Goal: Information Seeking & Learning: Learn about a topic

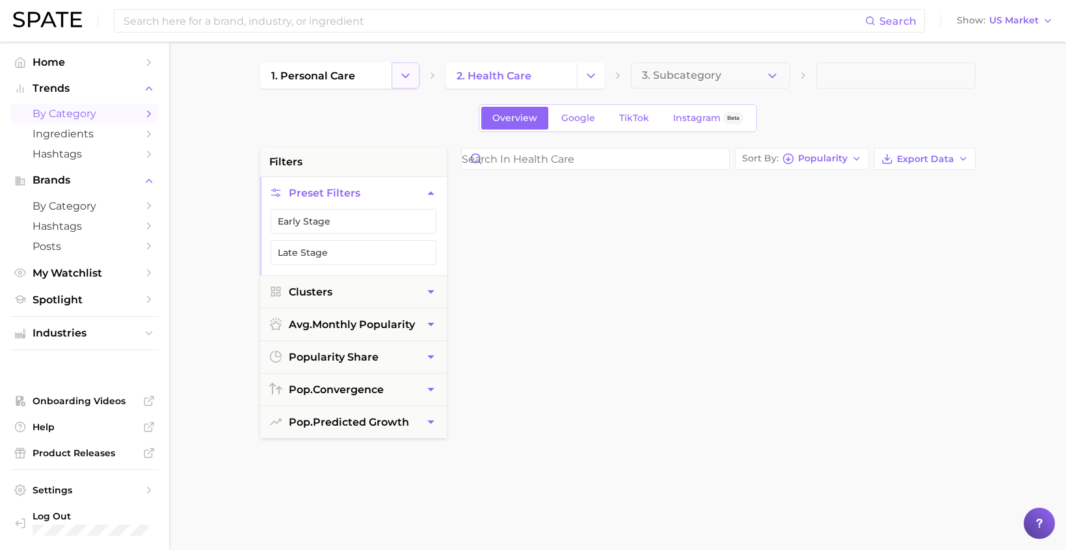
scroll to position [1851, 0]
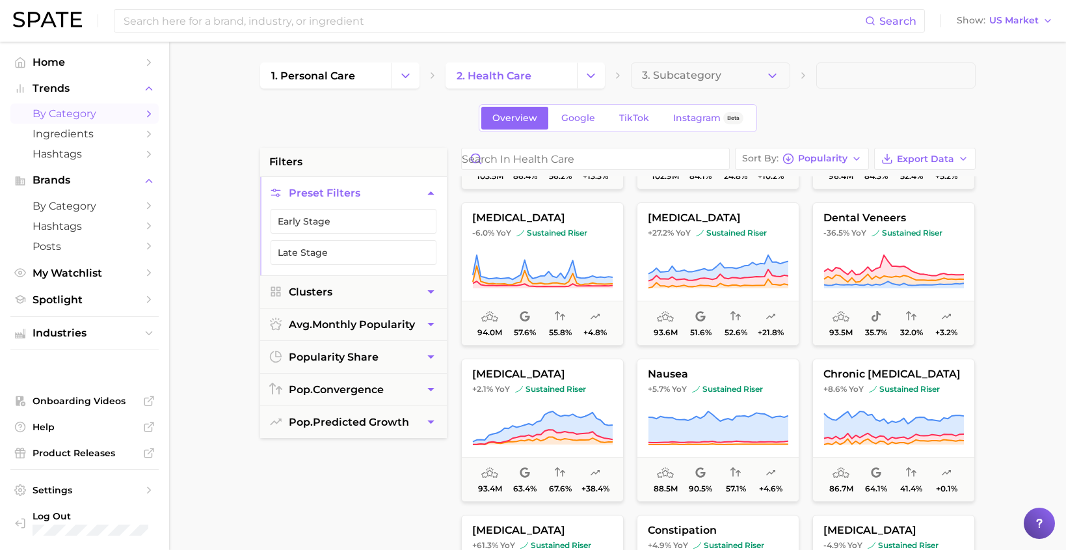
click at [425, 87] on div "1. personal care 2. health care 3. Subcategory" at bounding box center [618, 75] width 716 height 26
click at [407, 79] on icon "Change Category" at bounding box center [406, 76] width 14 height 14
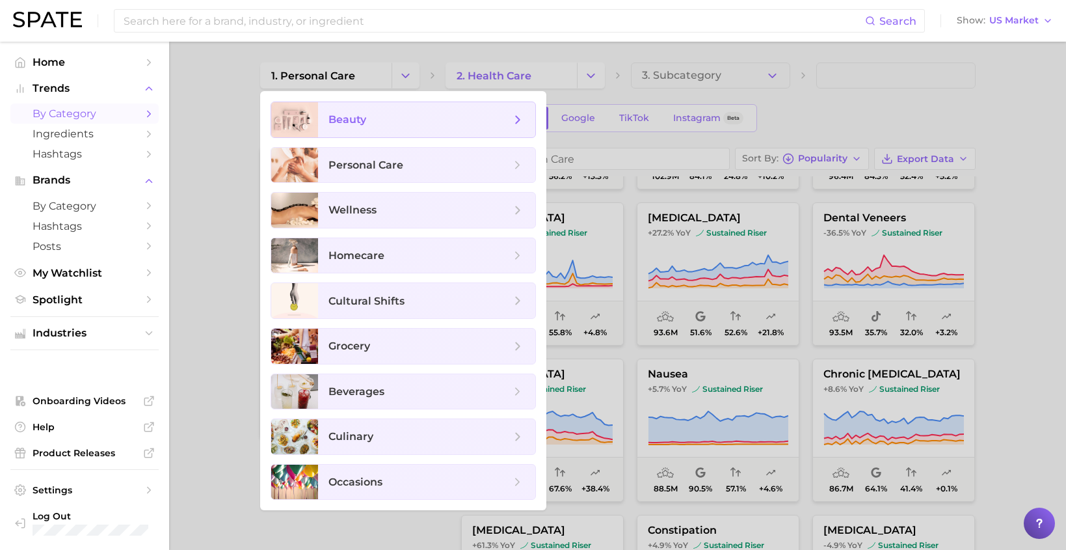
click at [376, 124] on span "beauty" at bounding box center [420, 120] width 182 height 14
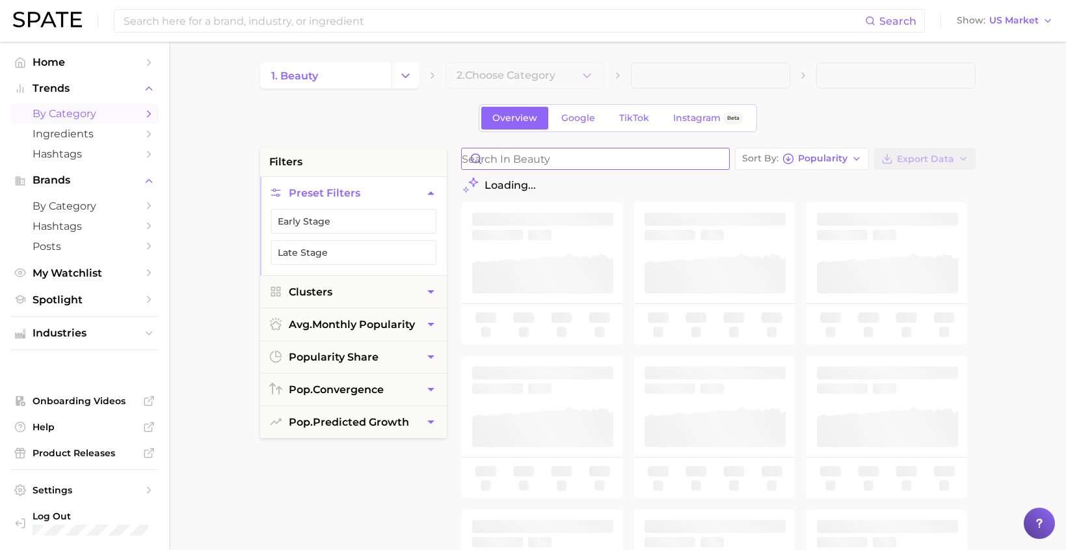
click at [553, 162] on input "Search in beauty" at bounding box center [595, 158] width 267 height 21
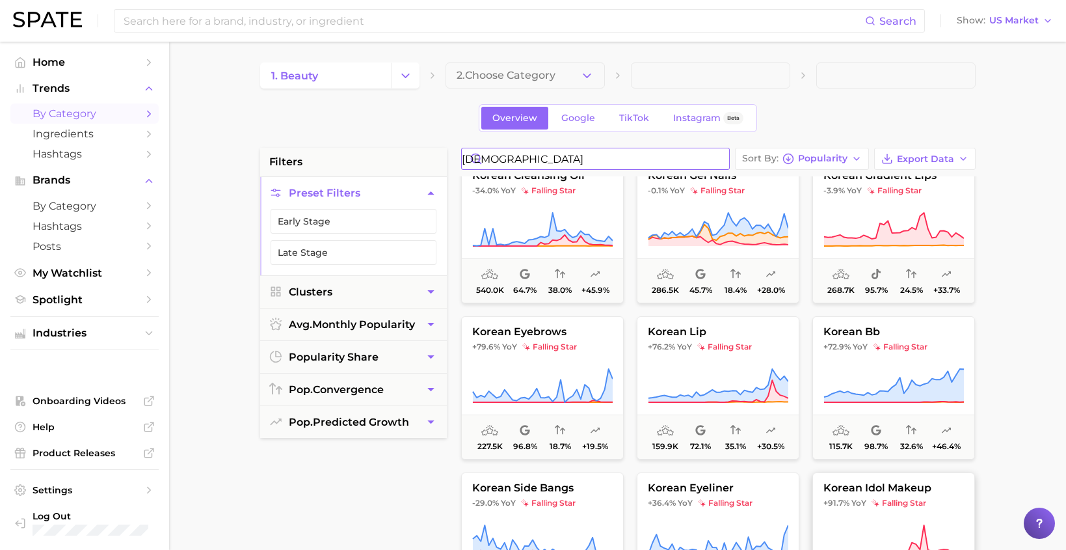
scroll to position [487, 0]
type input "[DEMOGRAPHIC_DATA]"
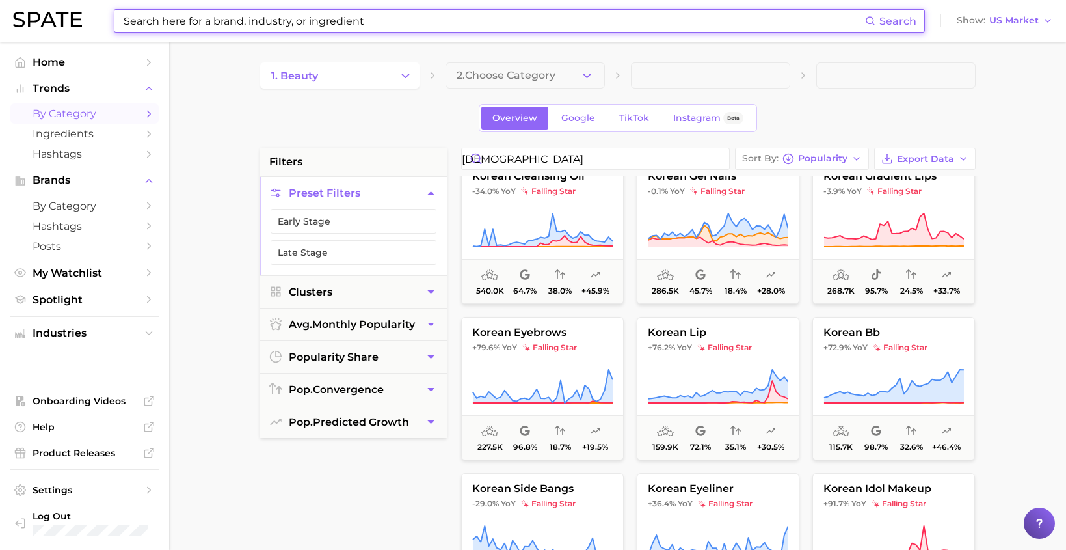
click at [190, 27] on input at bounding box center [493, 21] width 743 height 22
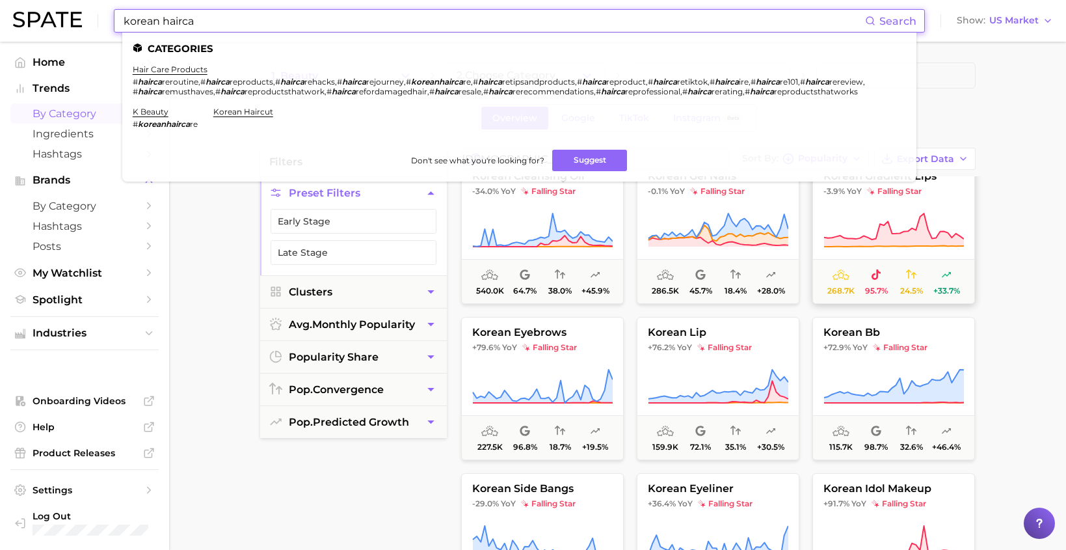
type input "korean hairca"
click at [463, 81] on em "koreanhairca" at bounding box center [437, 82] width 52 height 10
click at [429, 79] on em "koreanhairca" at bounding box center [437, 82] width 52 height 10
click at [420, 83] on em "koreanhairca" at bounding box center [437, 82] width 52 height 10
click at [182, 63] on ul "Categories hair care products # hairca reroutine , # hairca reproducts , # hair…" at bounding box center [519, 107] width 794 height 149
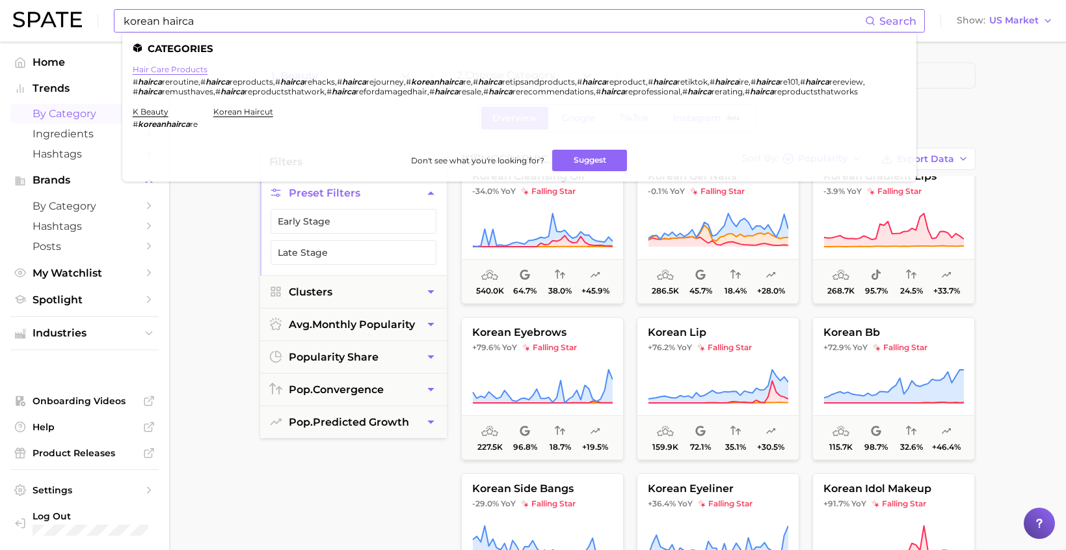
click at [185, 70] on link "hair care products" at bounding box center [170, 69] width 75 height 10
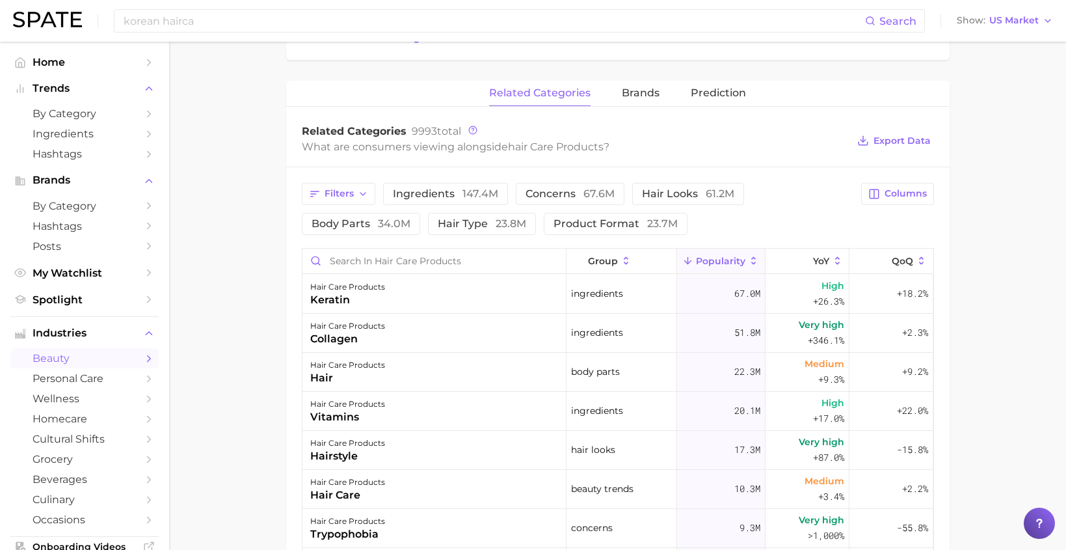
scroll to position [481, 0]
click at [332, 197] on span "Filters" at bounding box center [339, 192] width 29 height 11
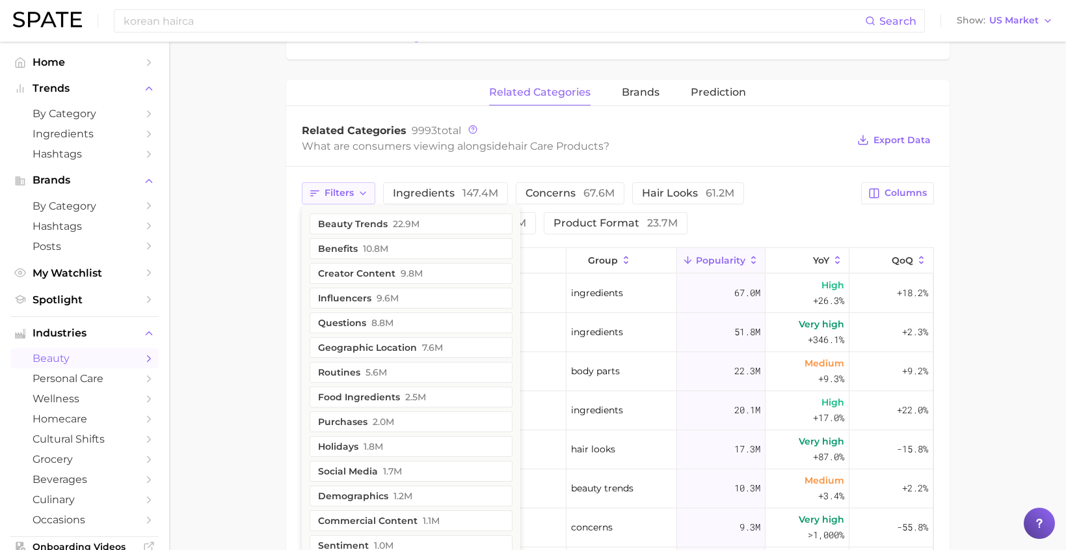
click at [332, 197] on span "Filters" at bounding box center [339, 192] width 29 height 11
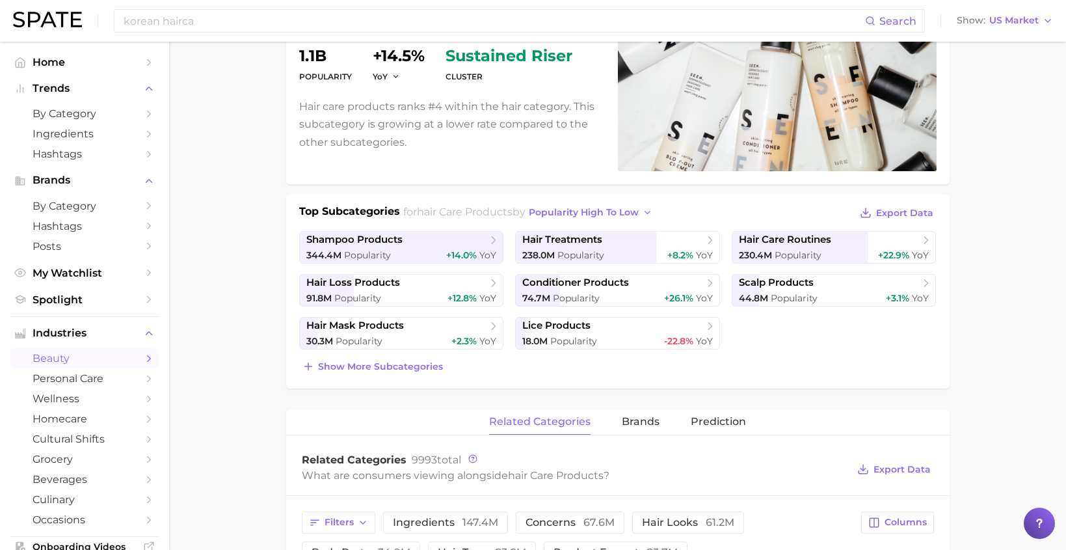
scroll to position [0, 0]
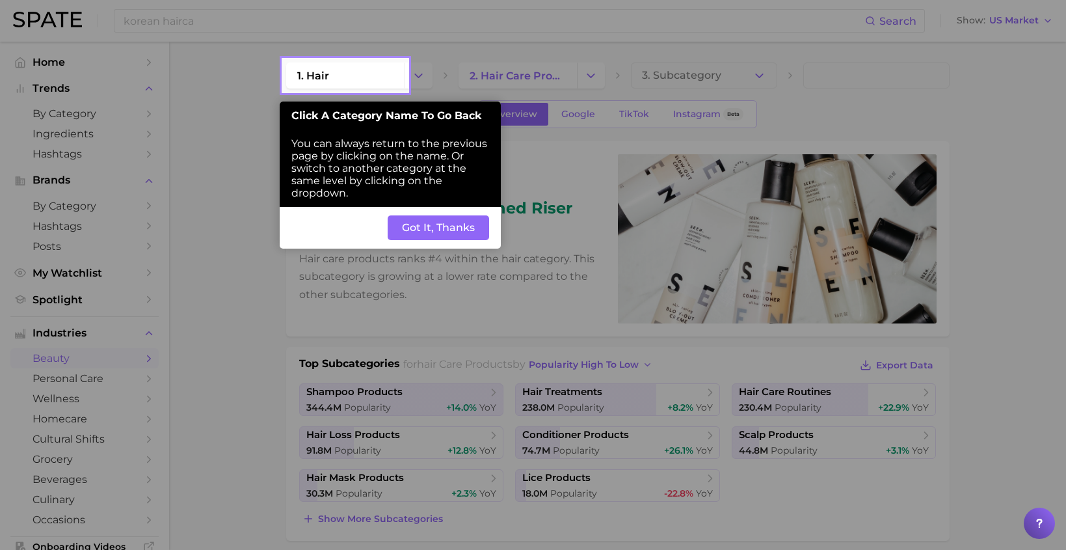
click at [410, 222] on button "Got It, Thanks" at bounding box center [438, 227] width 101 height 25
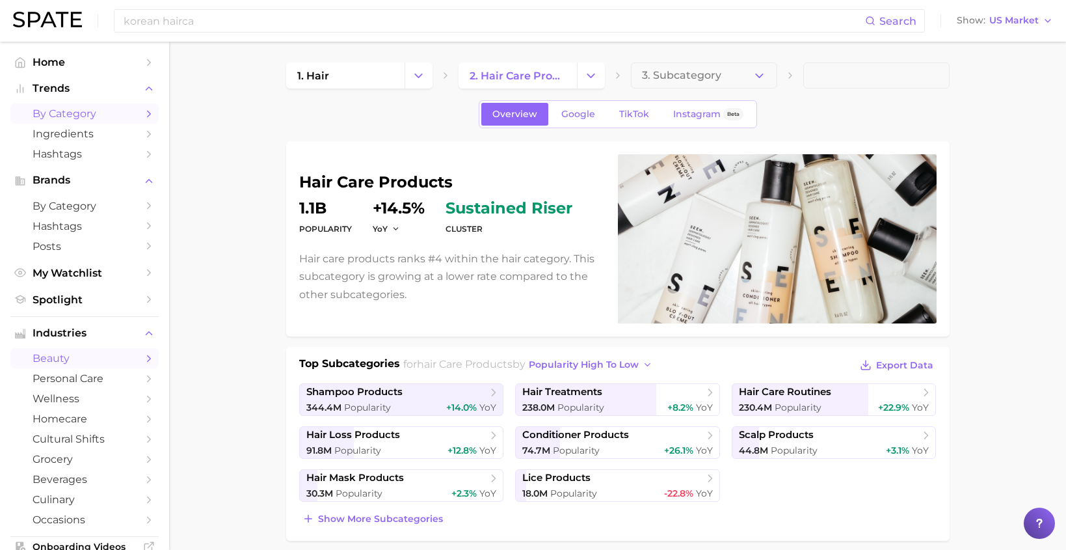
click at [109, 120] on span "by Category" at bounding box center [85, 113] width 104 height 12
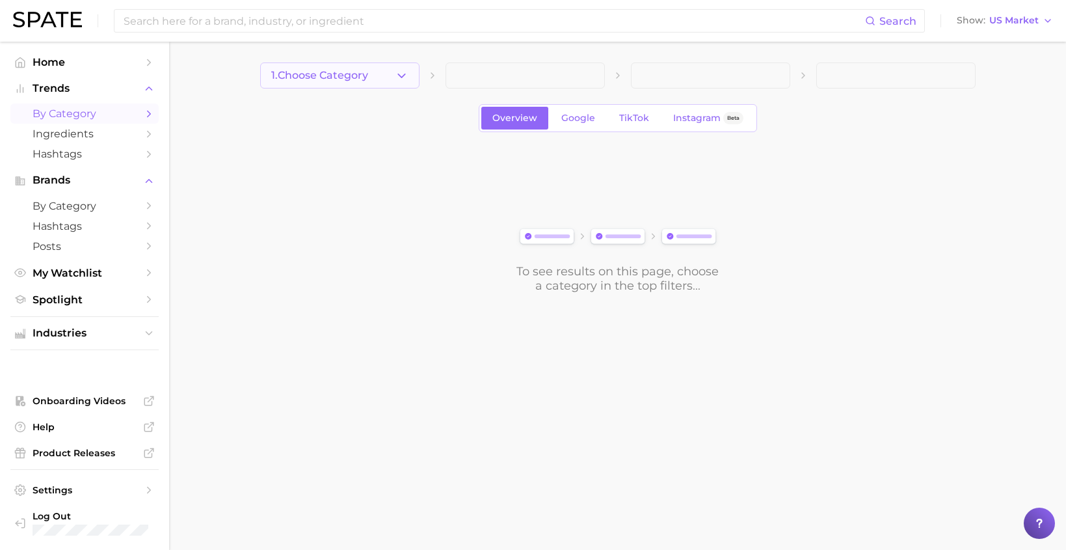
click at [399, 73] on icon "button" at bounding box center [402, 76] width 14 height 14
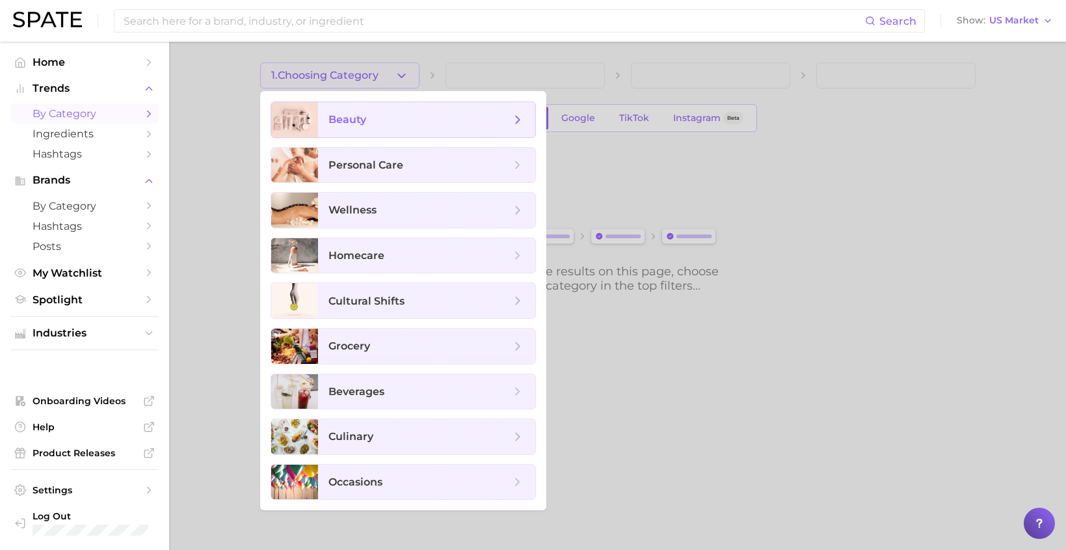
click at [393, 106] on span "beauty" at bounding box center [426, 119] width 217 height 35
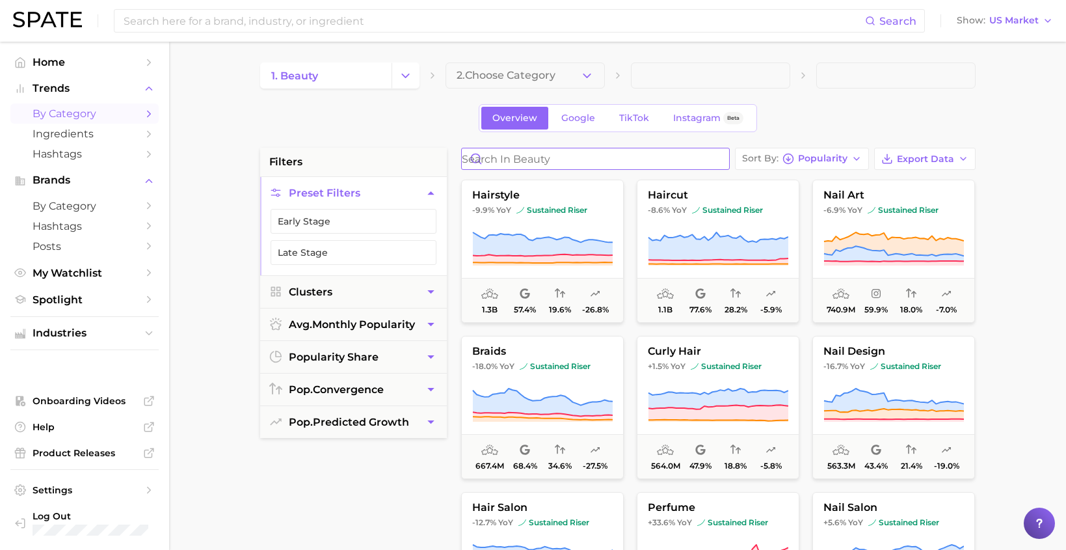
click at [518, 164] on input "Search in beauty" at bounding box center [595, 158] width 267 height 21
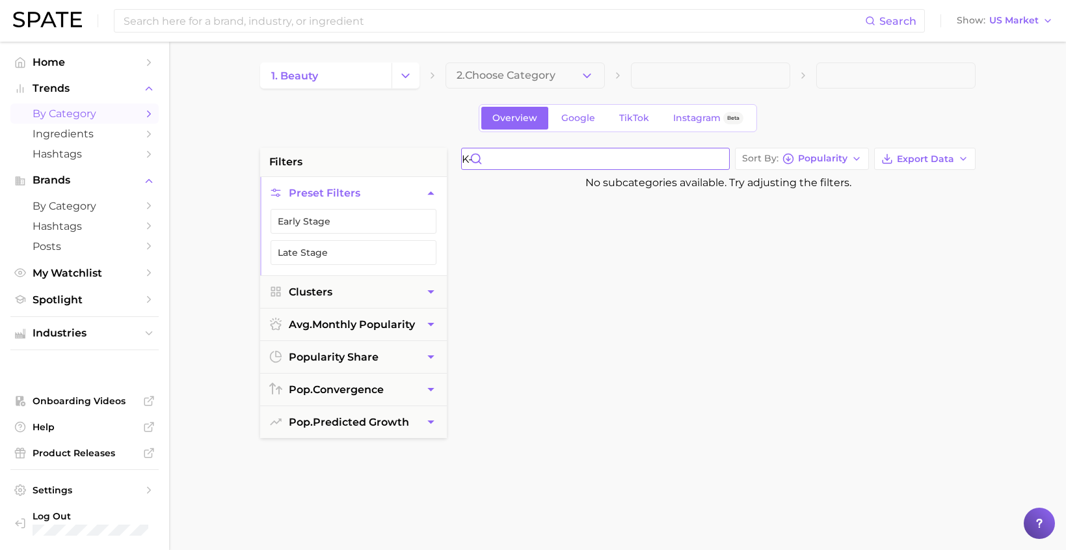
type input "k"
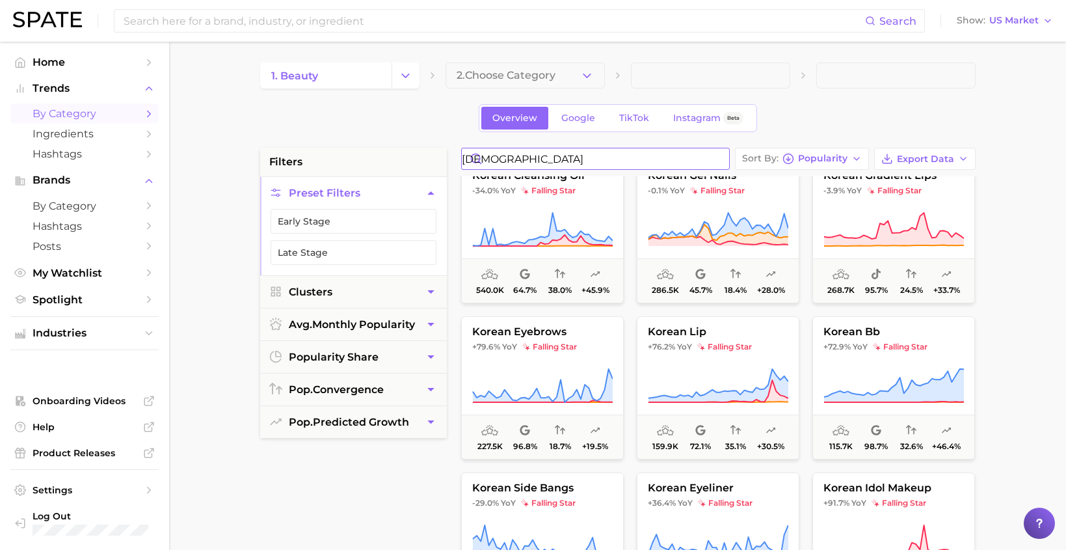
click at [550, 158] on input "[DEMOGRAPHIC_DATA]" at bounding box center [595, 158] width 267 height 21
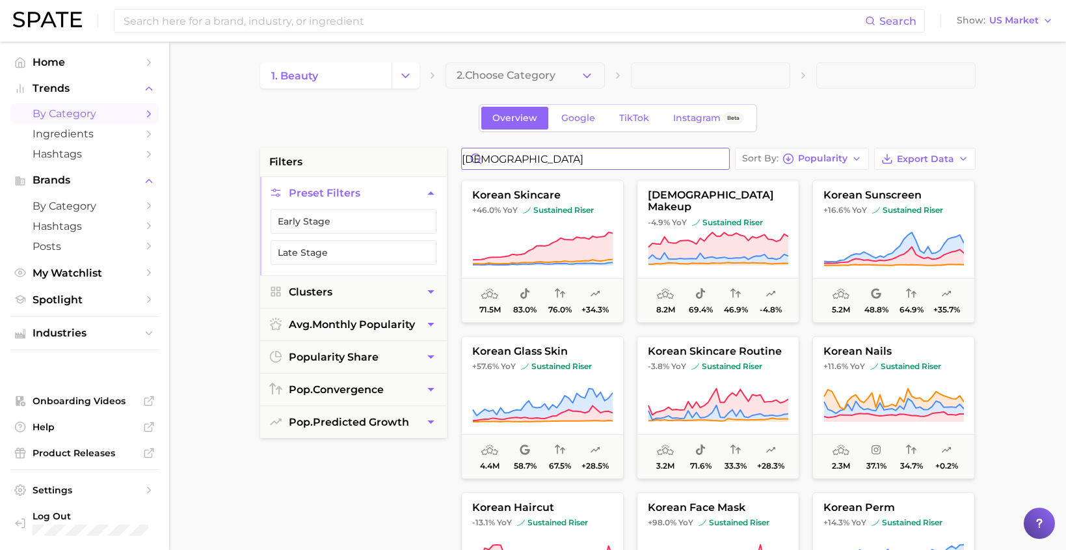
click at [515, 161] on input "[DEMOGRAPHIC_DATA]" at bounding box center [595, 158] width 267 height 21
click at [550, 160] on input "[DEMOGRAPHIC_DATA]" at bounding box center [595, 158] width 267 height 21
click at [518, 159] on input "[DEMOGRAPHIC_DATA]" at bounding box center [595, 158] width 267 height 21
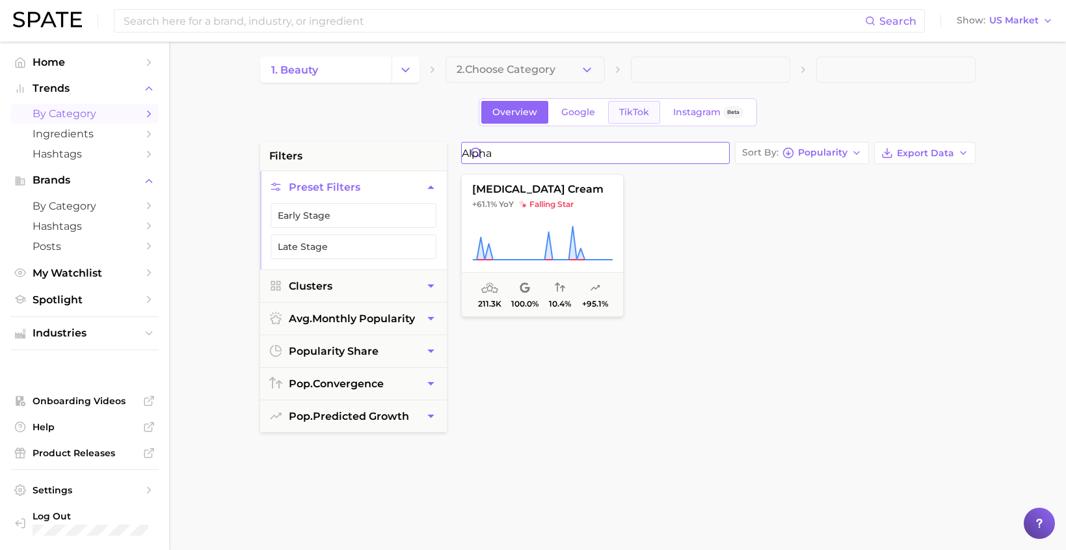
scroll to position [15, 0]
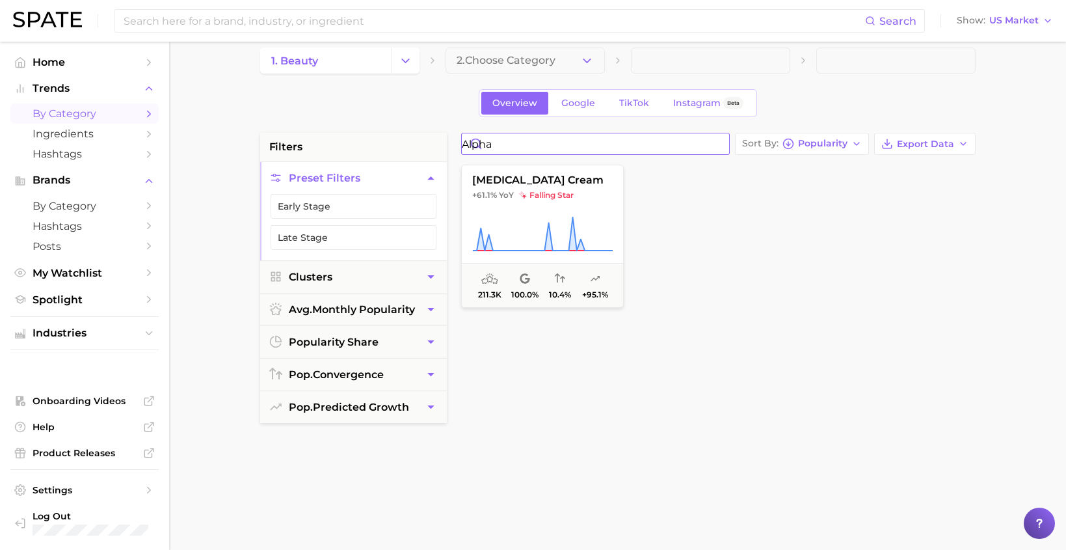
click at [505, 145] on input "alpha" at bounding box center [595, 143] width 267 height 21
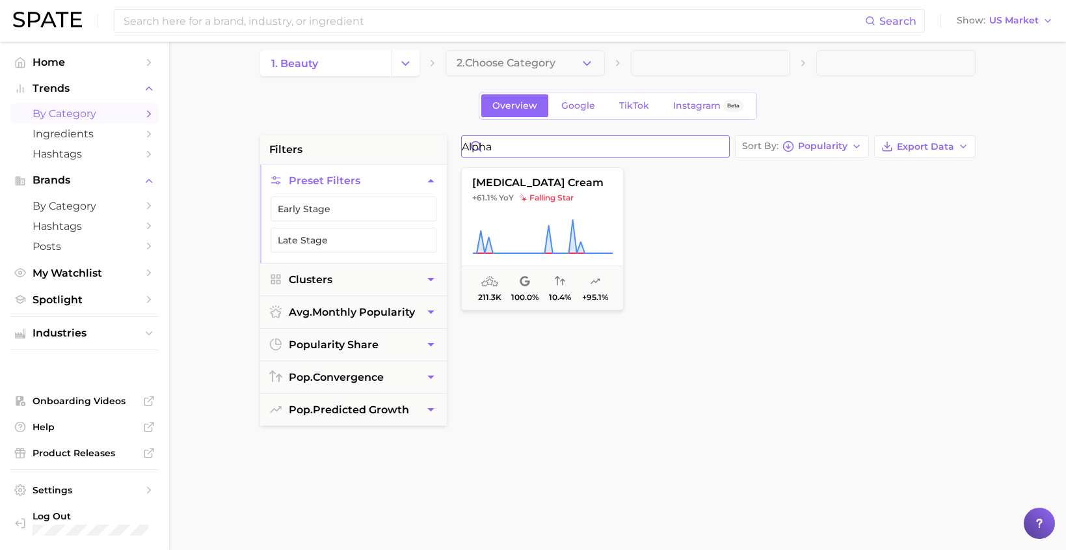
click at [505, 145] on input "alpha" at bounding box center [595, 146] width 267 height 21
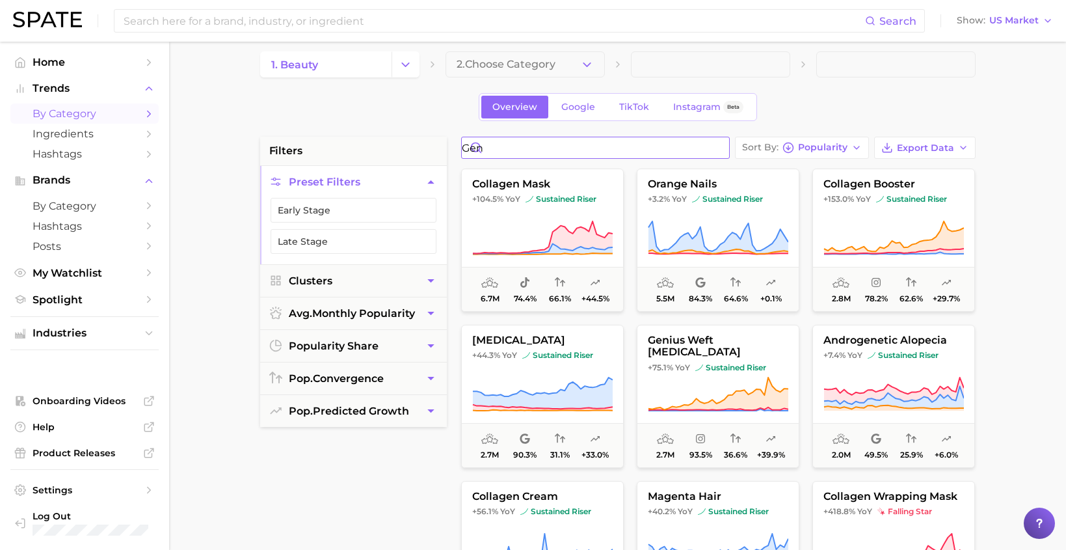
click at [626, 146] on input "gen" at bounding box center [595, 147] width 267 height 21
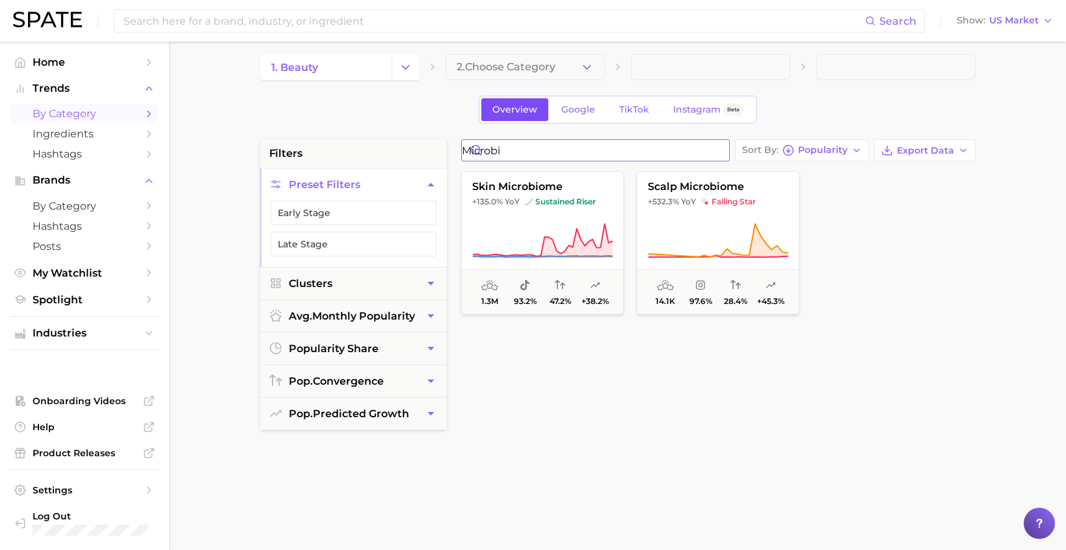
scroll to position [9, 0]
click at [518, 149] on input "microbi" at bounding box center [595, 149] width 267 height 21
type input "[PERSON_NAME]"
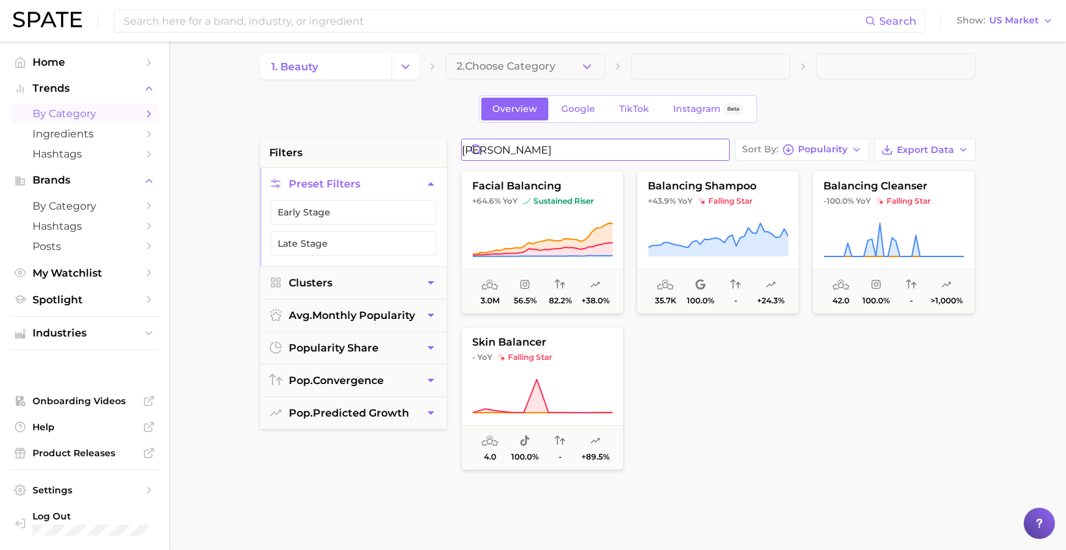
click at [536, 157] on input "[PERSON_NAME]" at bounding box center [595, 149] width 267 height 21
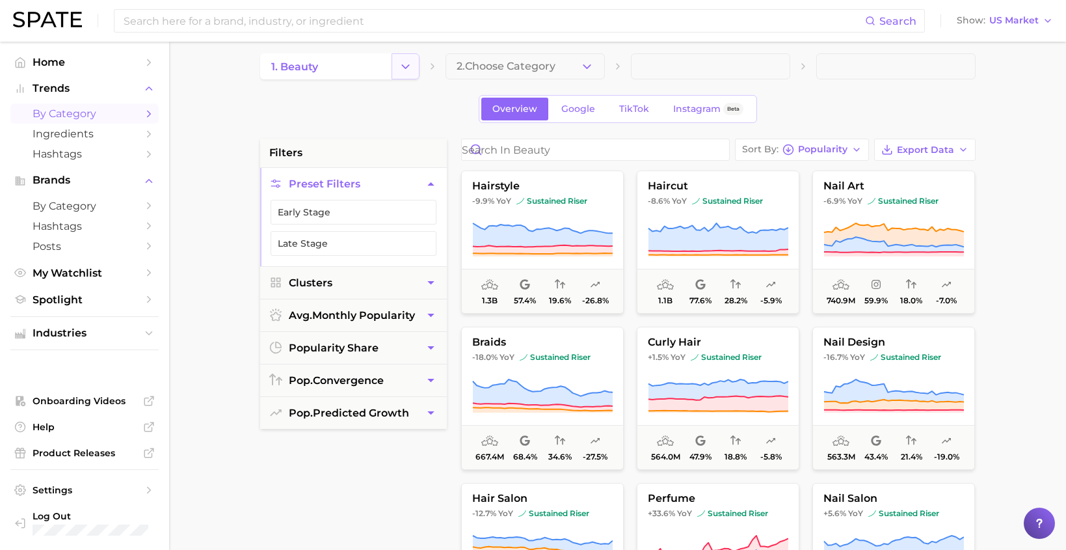
click at [406, 67] on polyline "Change Category" at bounding box center [405, 65] width 7 height 3
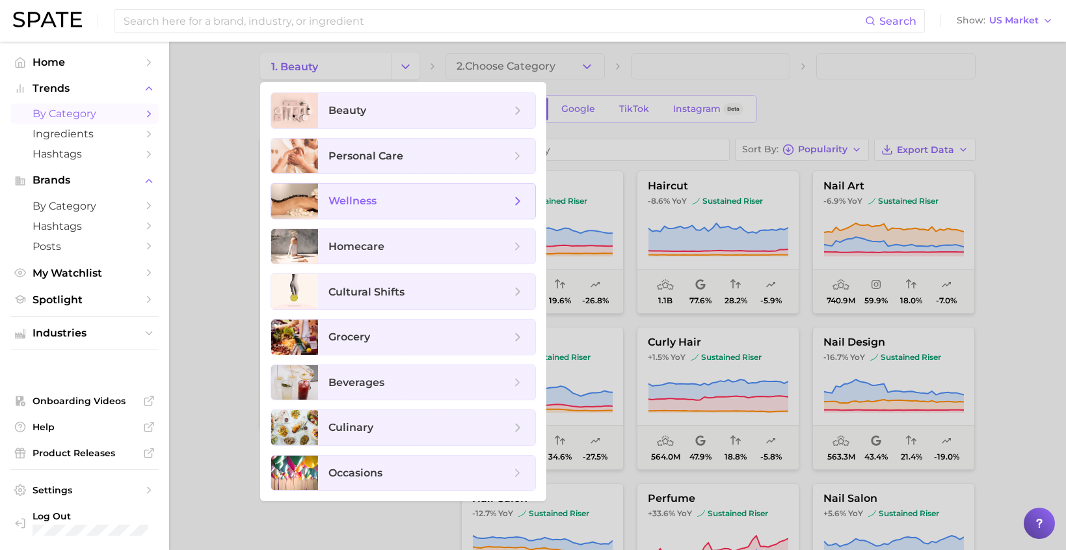
click at [397, 200] on span "wellness" at bounding box center [420, 201] width 182 height 14
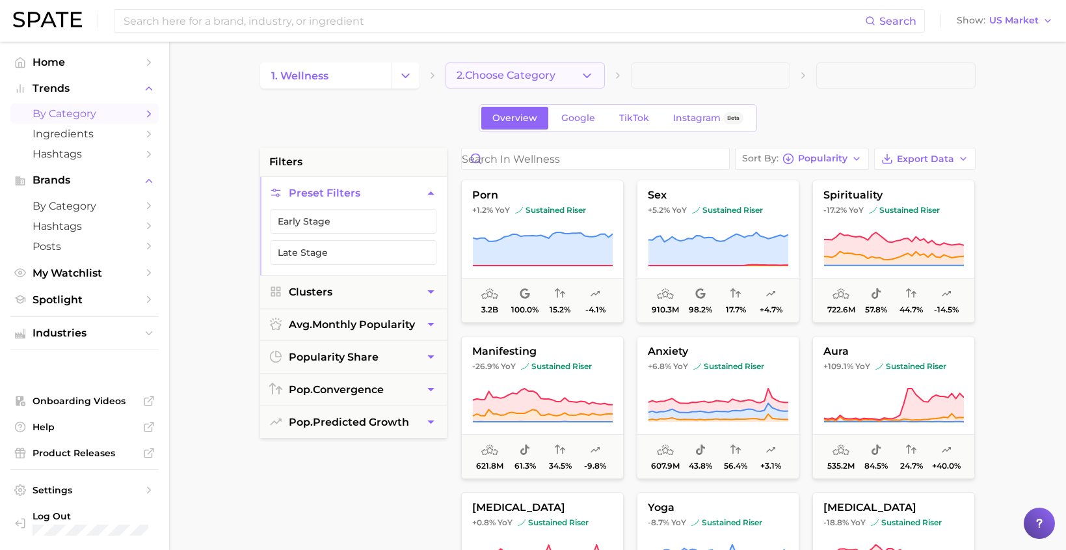
click at [584, 76] on icon "button" at bounding box center [587, 76] width 14 height 14
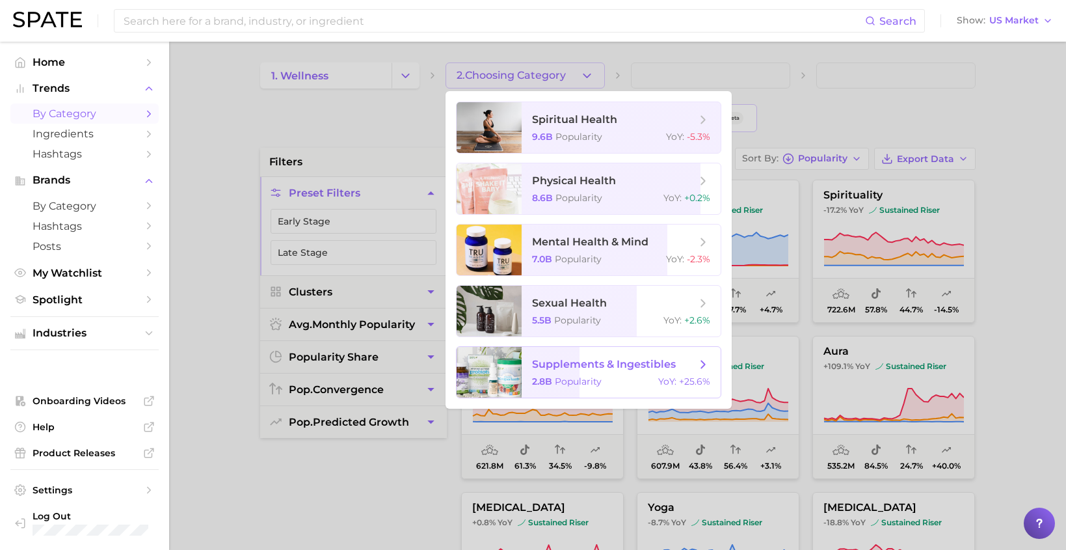
click at [582, 388] on span "supplements & ingestibles 2.8b Popularity YoY : +25.6%" at bounding box center [621, 372] width 199 height 51
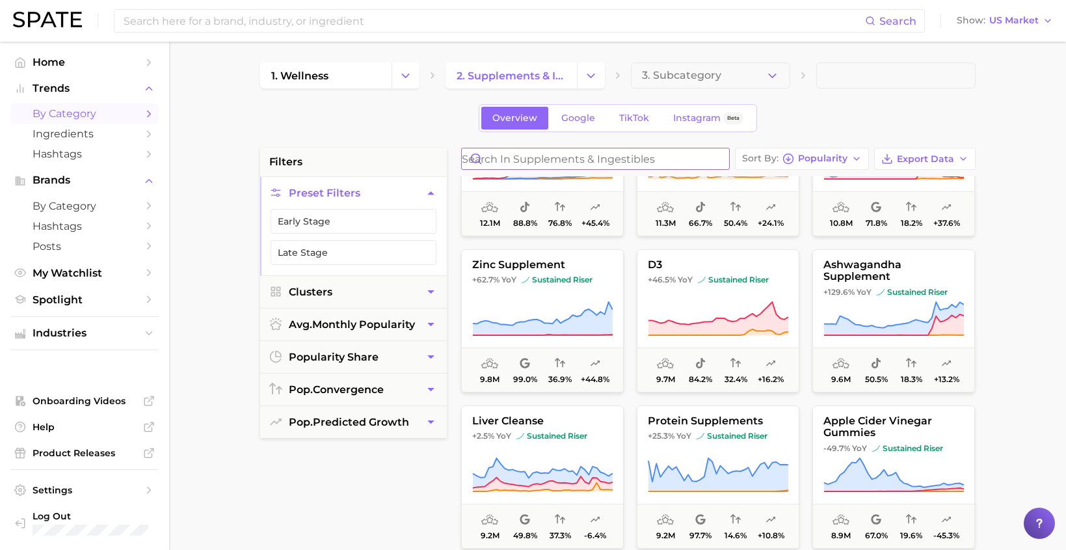
click at [604, 157] on input "Search in supplements & ingestibles" at bounding box center [595, 158] width 267 height 21
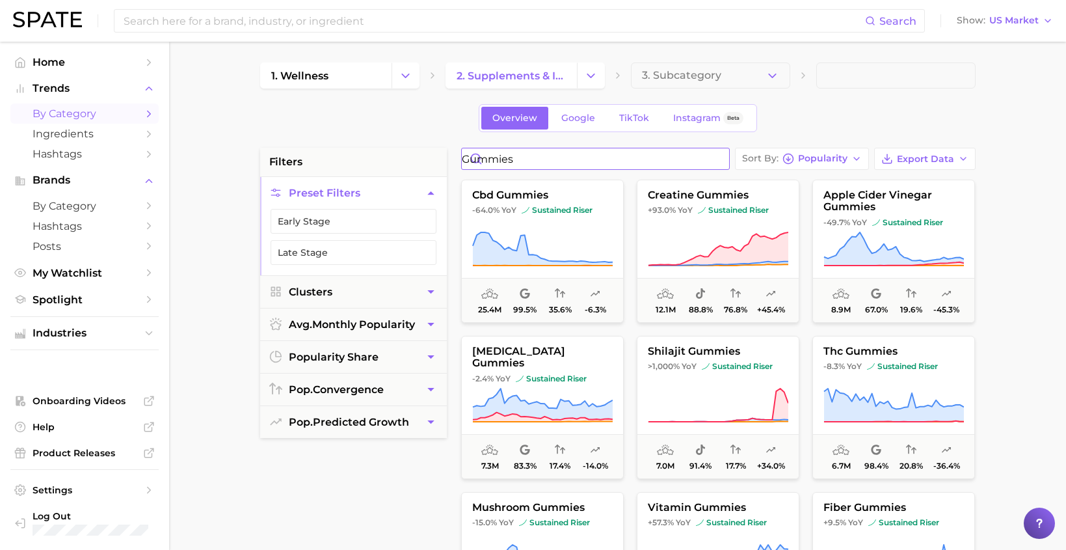
click at [587, 163] on input "gummies" at bounding box center [595, 158] width 267 height 21
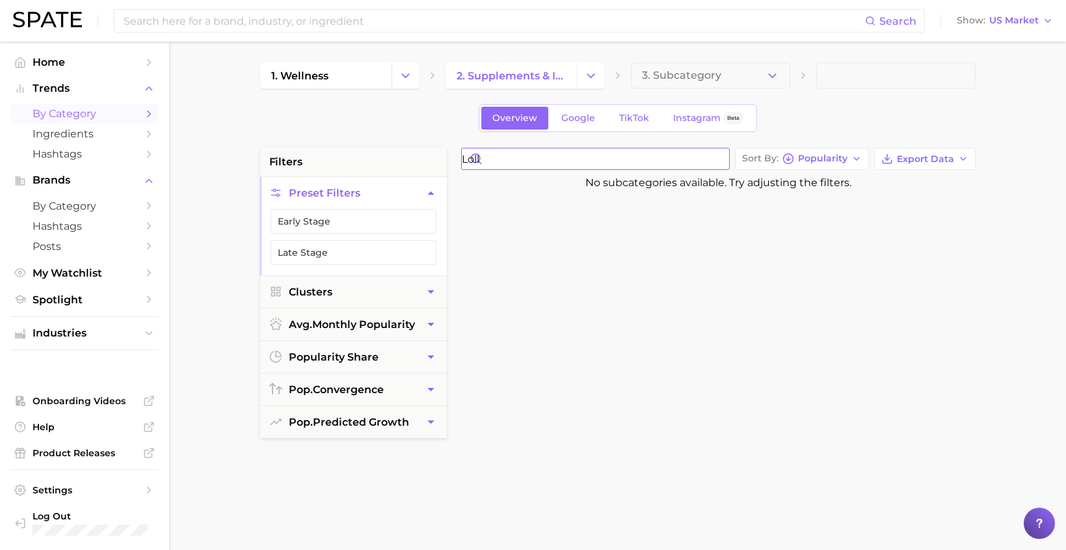
type input "lol"
click at [721, 161] on input "lol" at bounding box center [595, 158] width 267 height 21
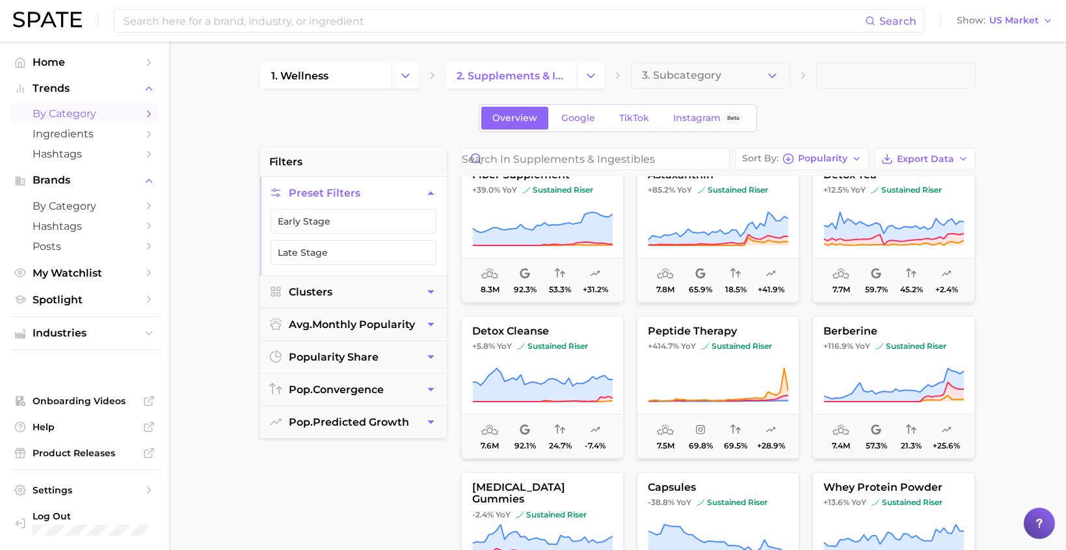
scroll to position [2829, 0]
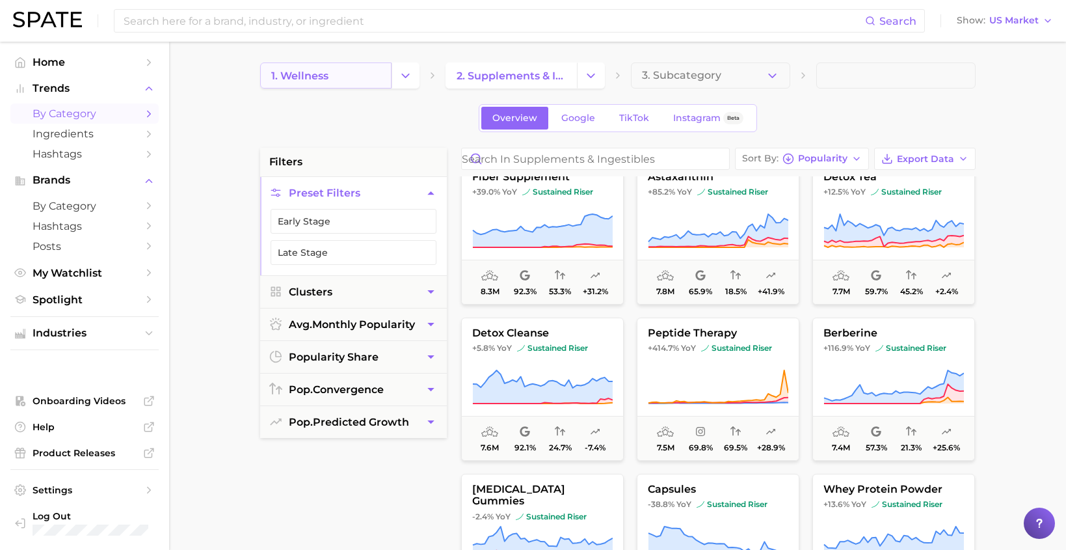
click at [338, 79] on link "1. wellness" at bounding box center [325, 75] width 131 height 26
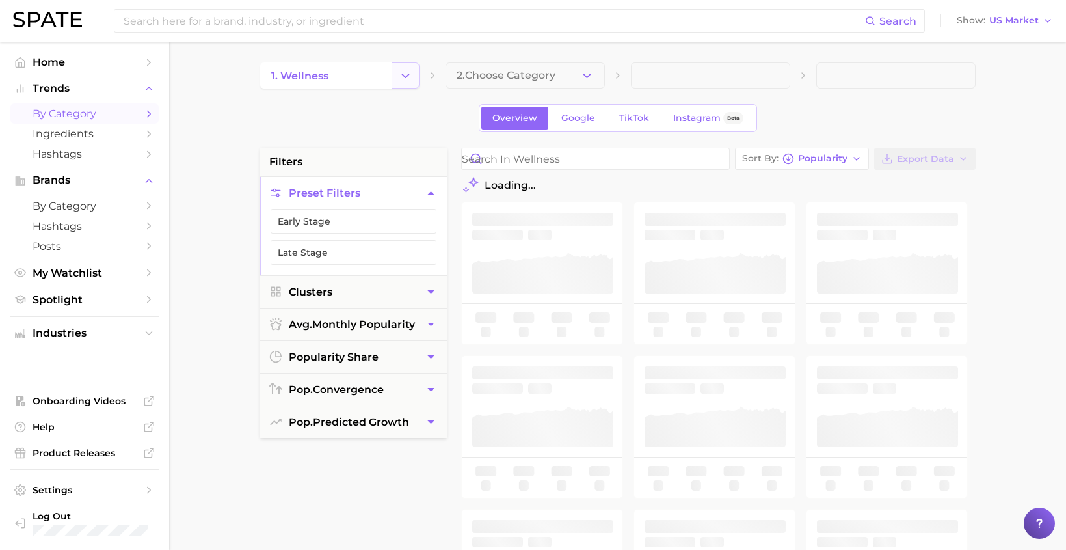
click at [407, 79] on icon "Change Category" at bounding box center [406, 76] width 14 height 14
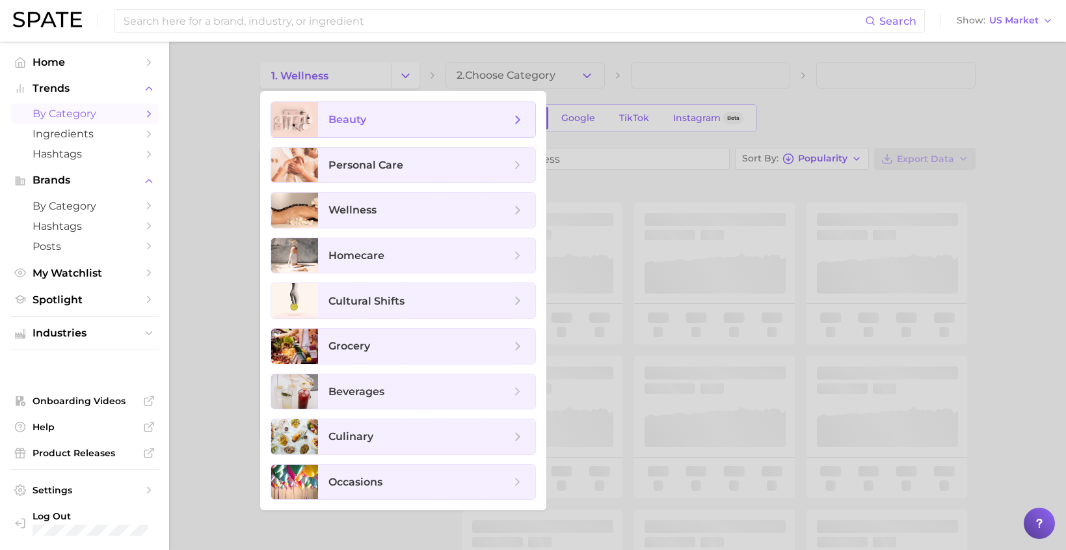
click at [399, 122] on span "beauty" at bounding box center [420, 120] width 182 height 14
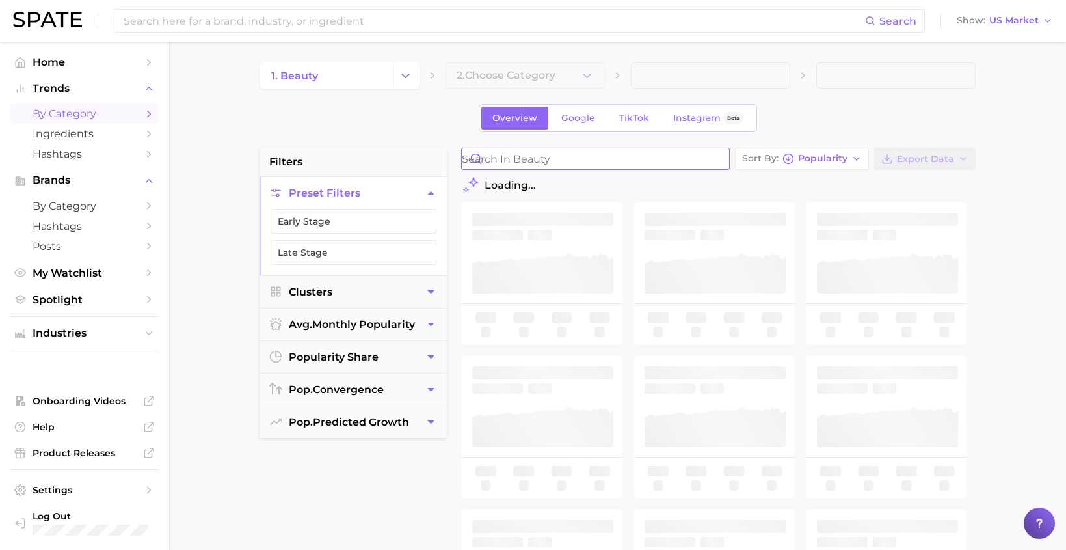
click at [524, 159] on input "Search in beauty" at bounding box center [595, 158] width 267 height 21
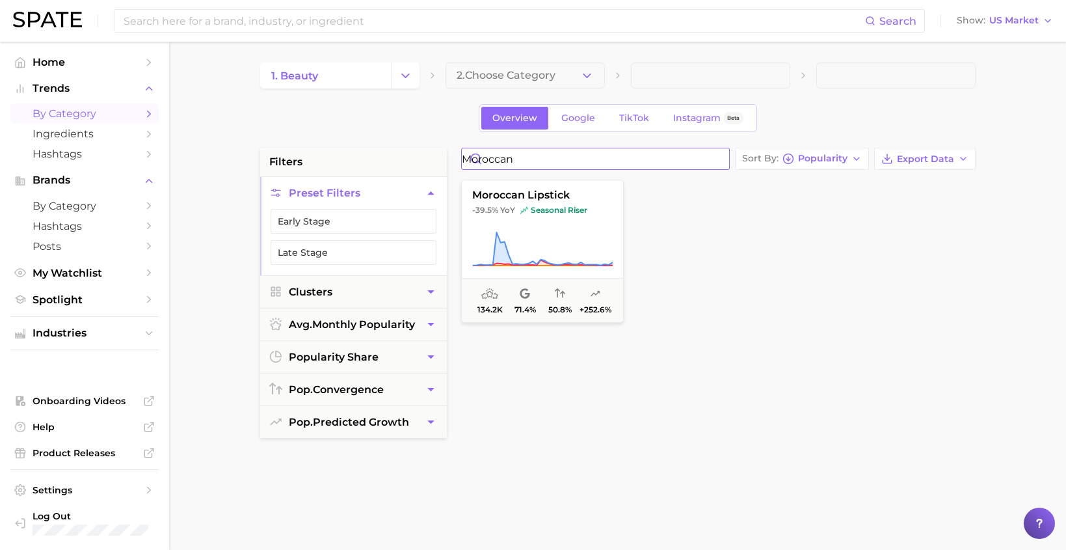
type input "moroccan"
